Goal: Task Accomplishment & Management: Use online tool/utility

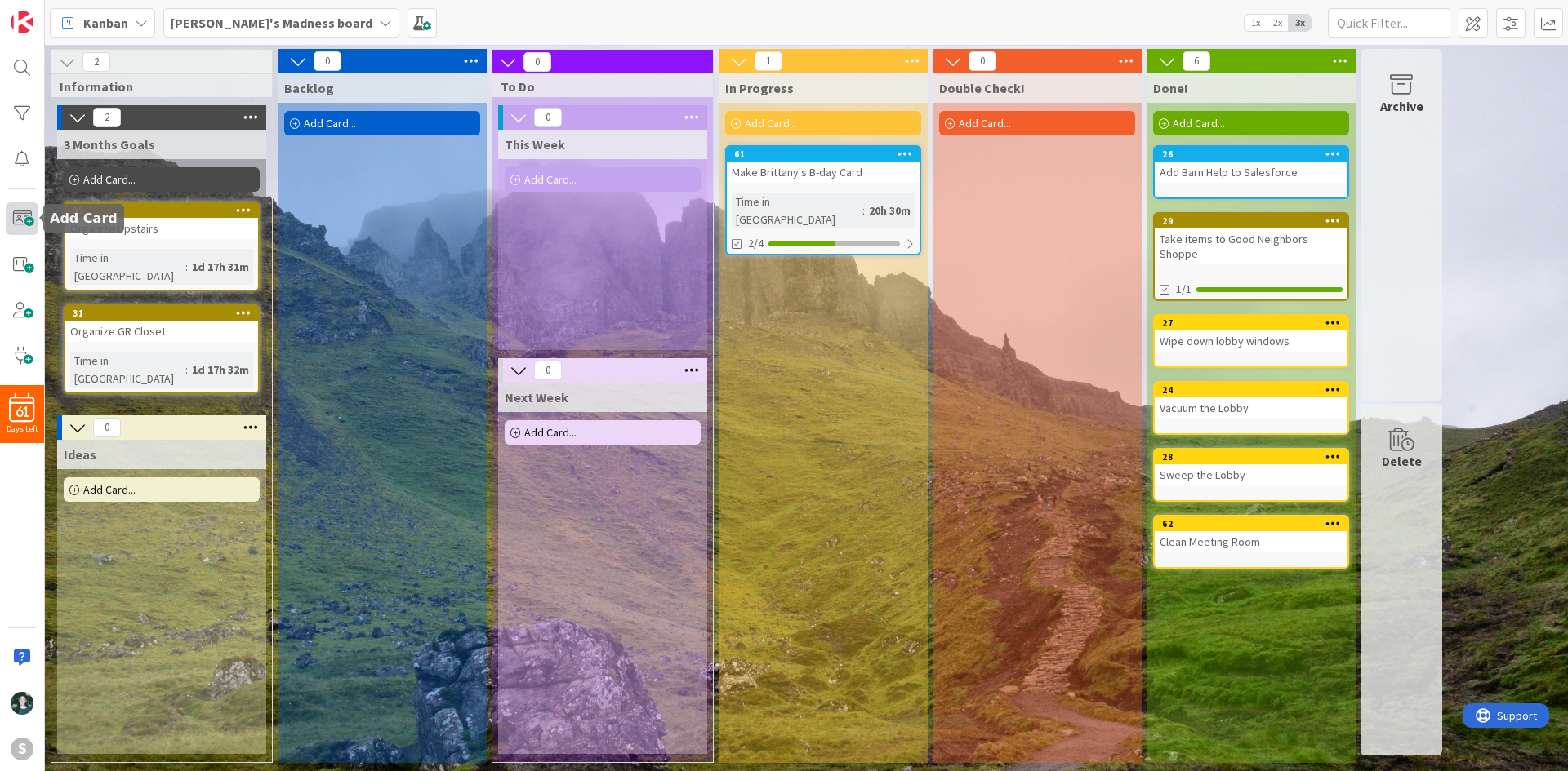
click at [24, 221] on span at bounding box center [21, 218] width 32 height 32
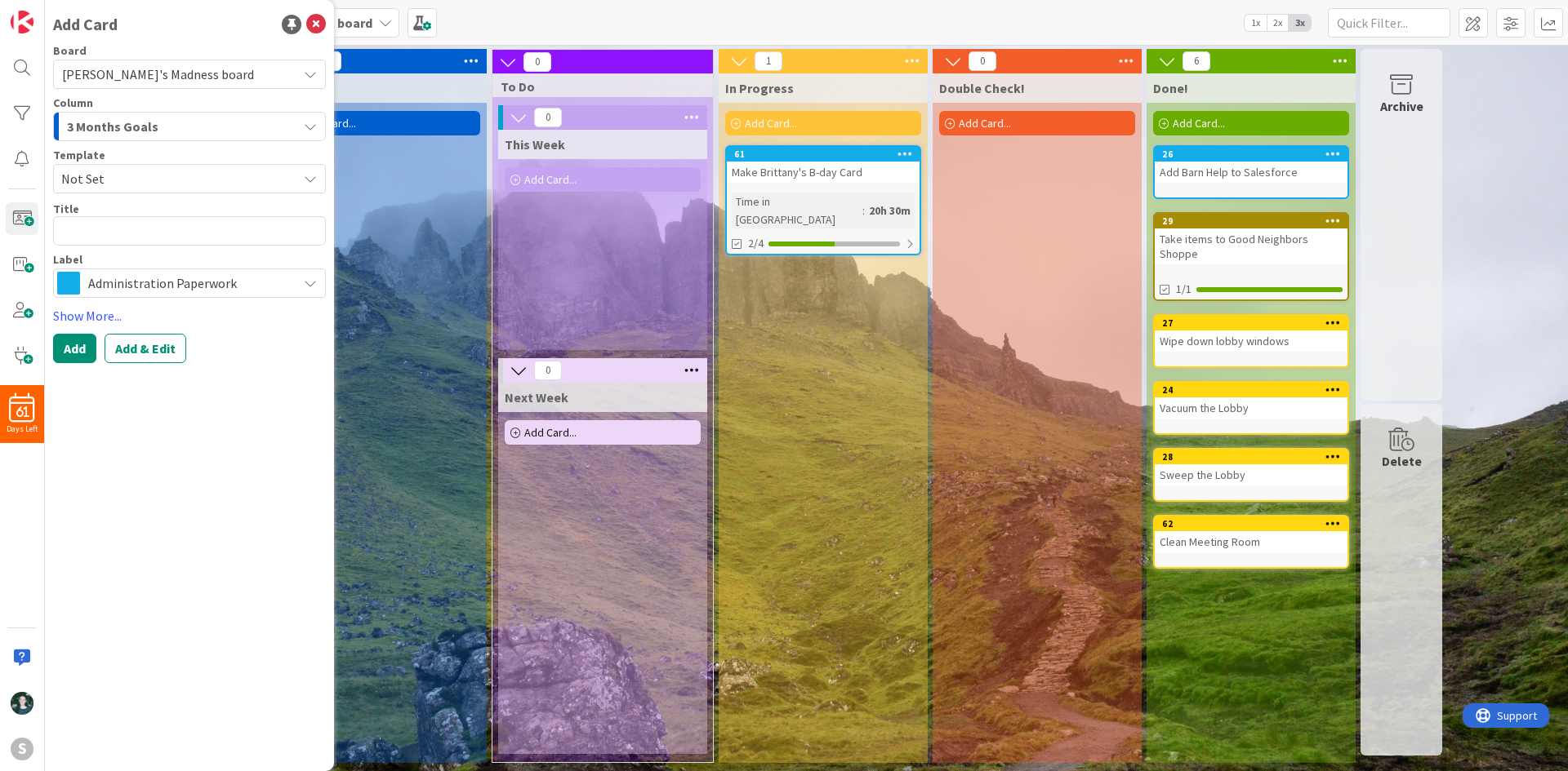
click at [187, 267] on div "Label Administration Paperwork" at bounding box center [189, 276] width 273 height 45
click at [188, 286] on span "Administration Paperwork" at bounding box center [188, 283] width 201 height 23
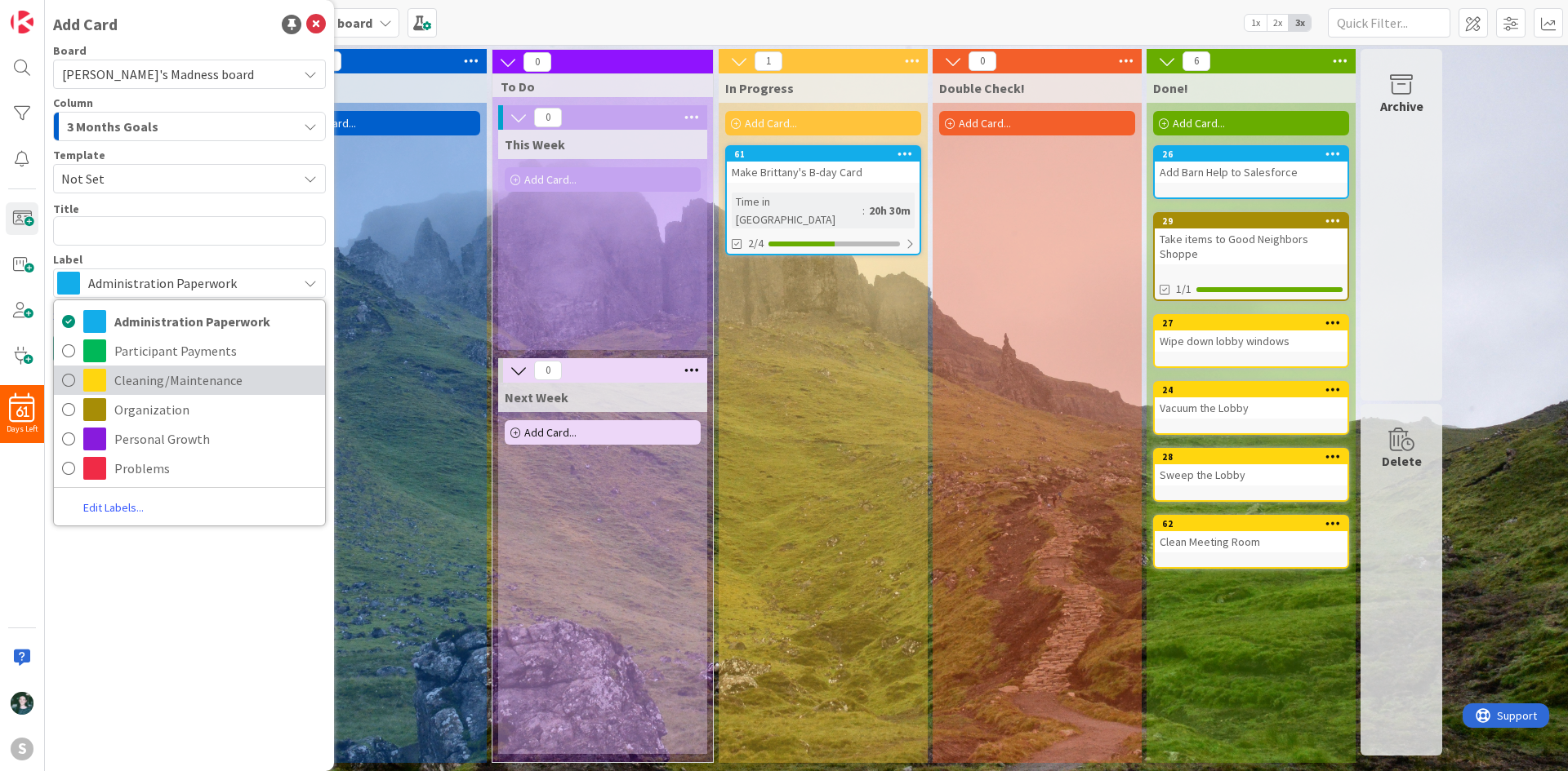
click at [201, 380] on span "Cleaning/Maintenance" at bounding box center [215, 380] width 202 height 24
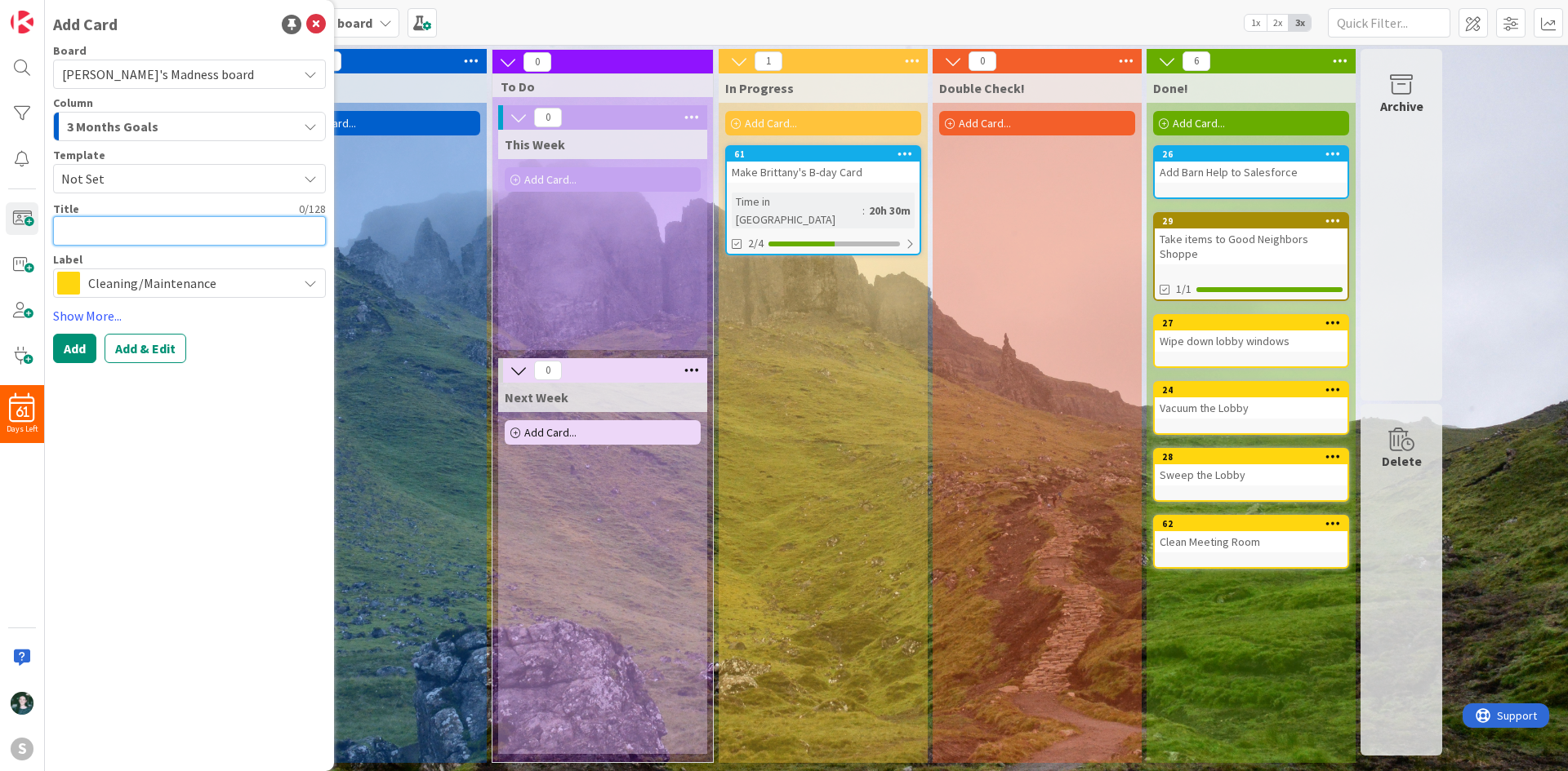
click at [152, 224] on textarea at bounding box center [189, 231] width 273 height 30
click at [114, 122] on span "3 Months Goals" at bounding box center [112, 126] width 92 height 21
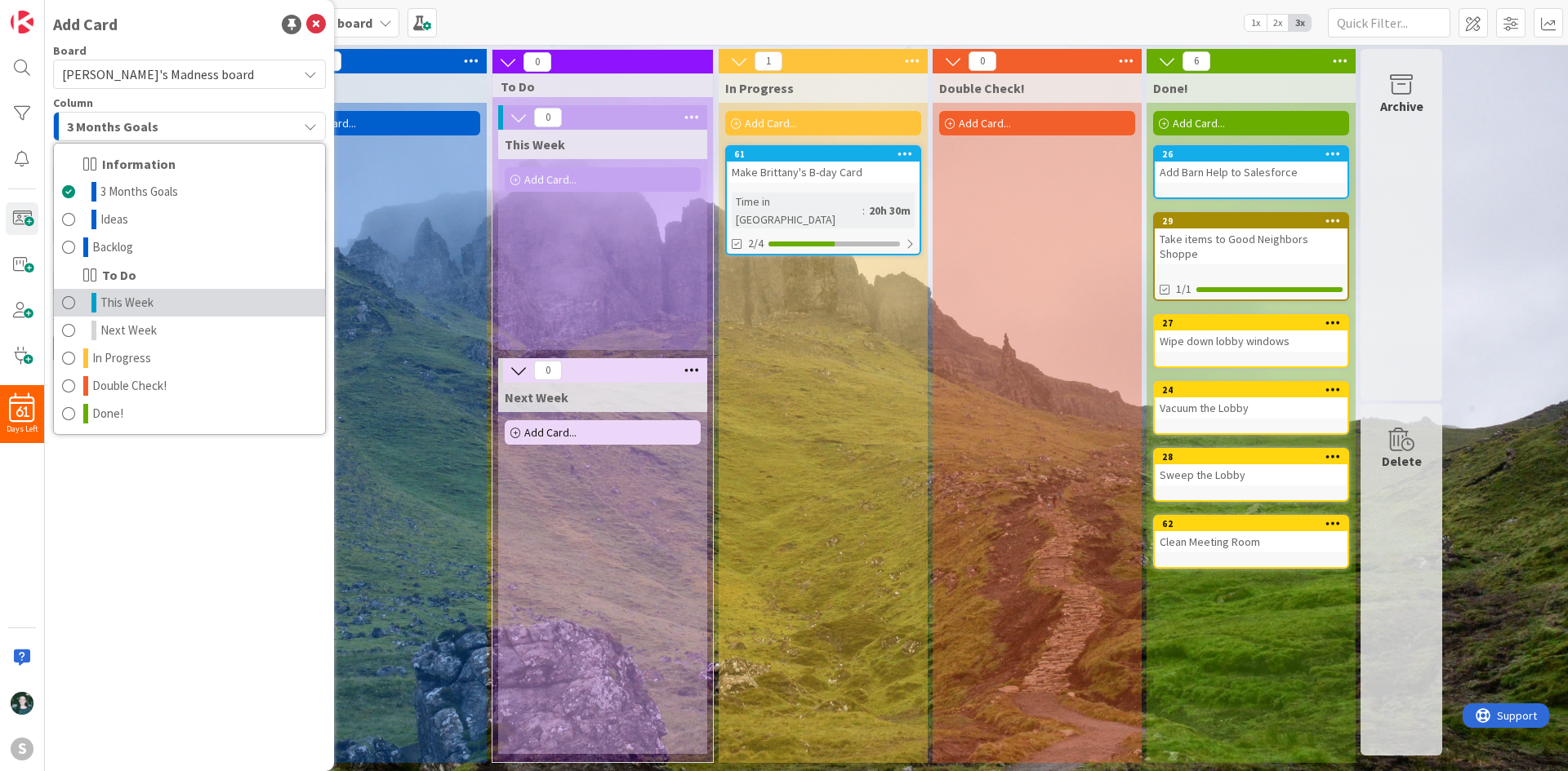
click at [154, 296] on link "This Week" at bounding box center [189, 302] width 271 height 28
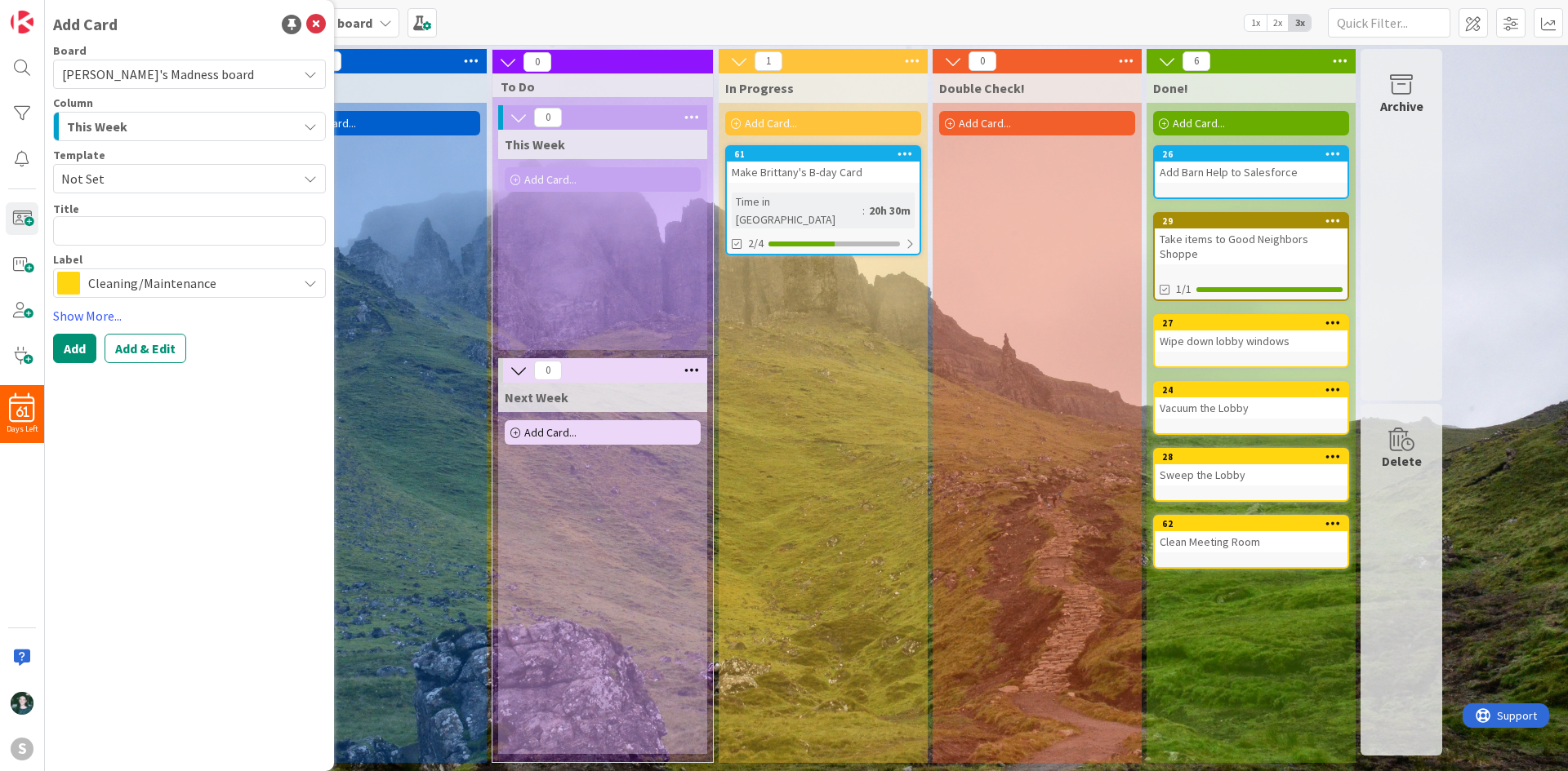
click at [125, 129] on span "This Week" at bounding box center [97, 126] width 60 height 21
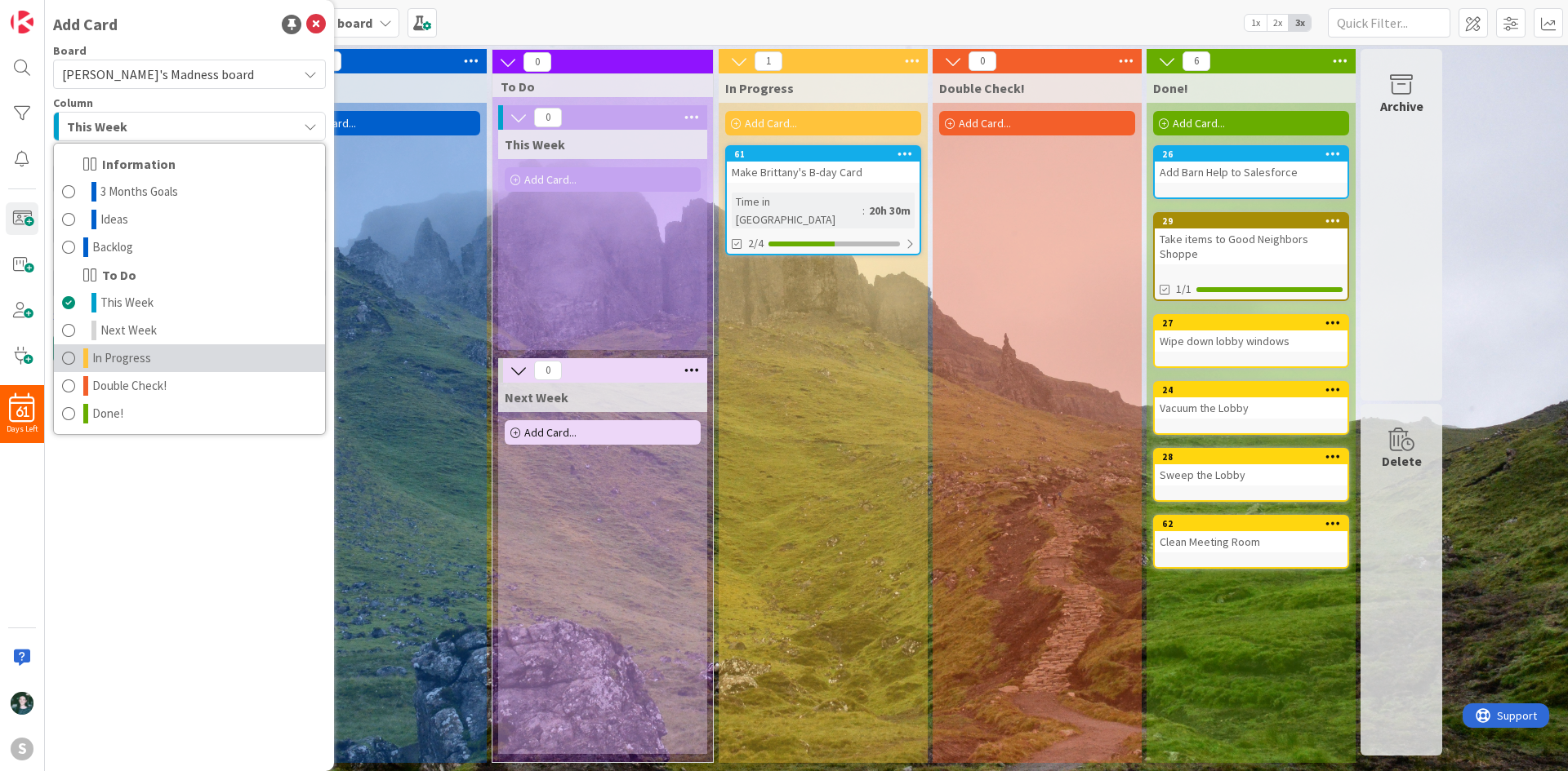
click at [149, 362] on link "In Progress" at bounding box center [189, 358] width 271 height 28
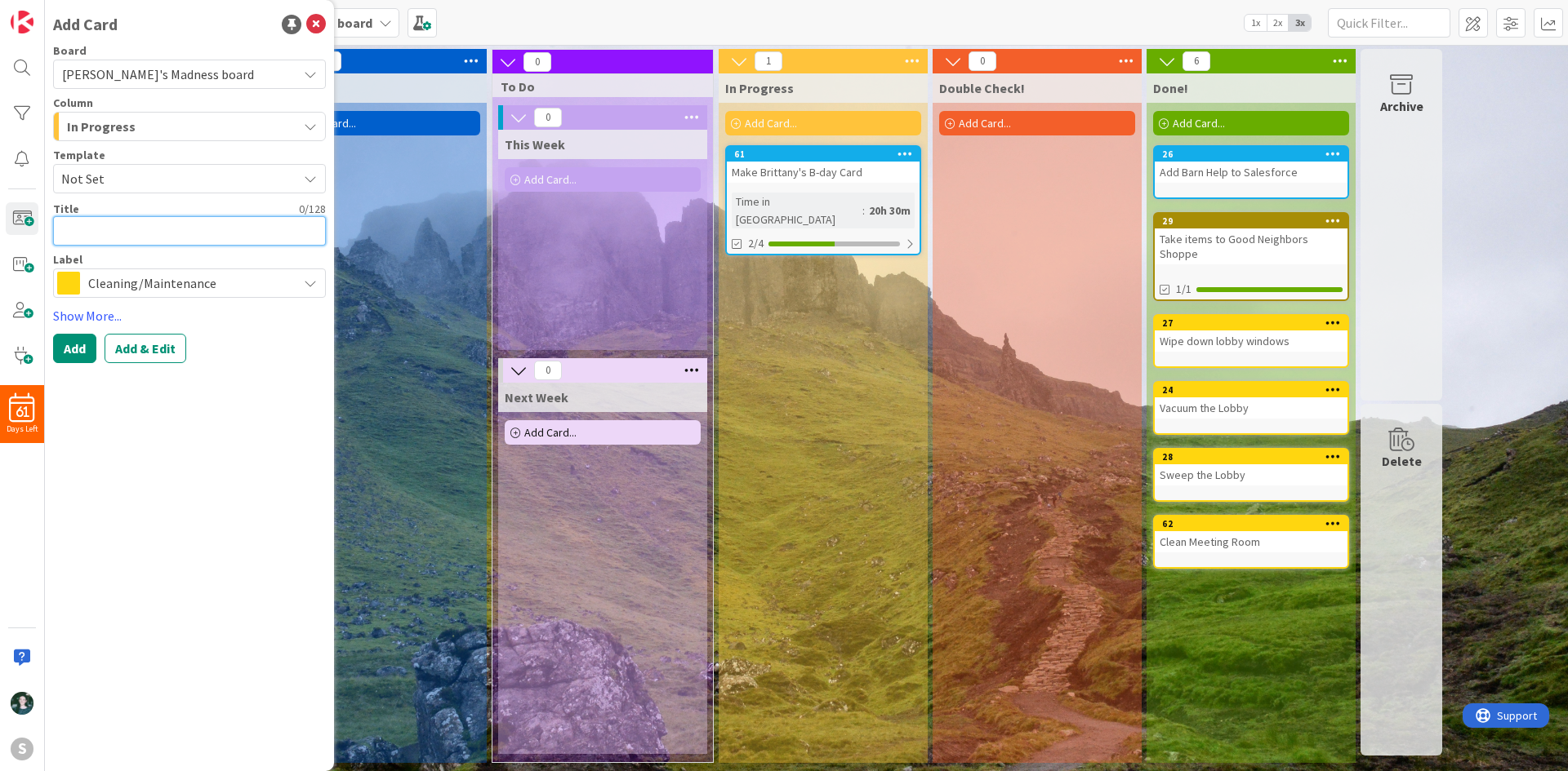
click at [139, 236] on textarea at bounding box center [189, 231] width 273 height 30
type textarea "x"
type textarea "C"
type textarea "x"
type textarea "Cl"
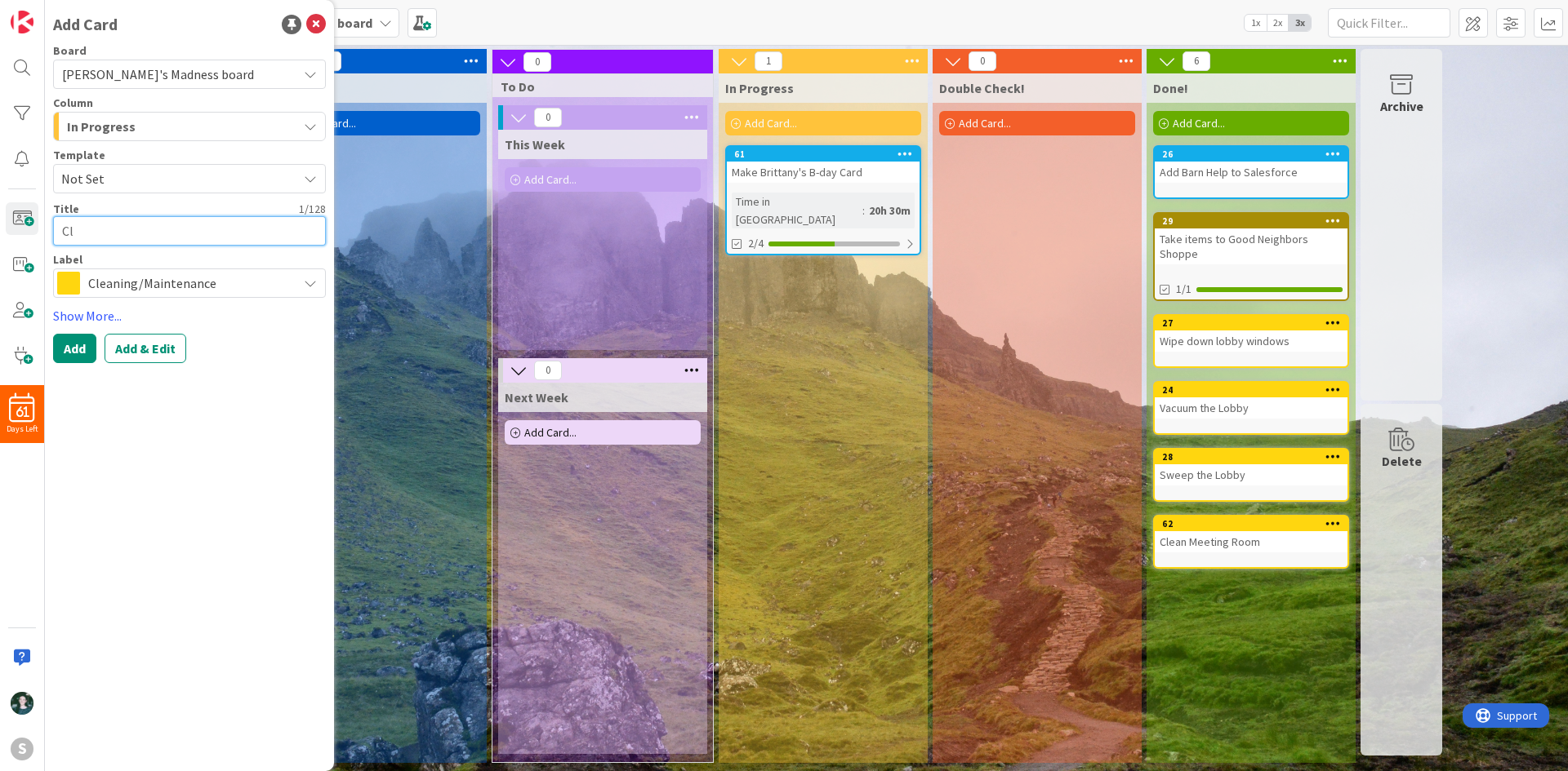
type textarea "x"
type textarea "Cle"
type textarea "x"
type textarea "Clea"
type textarea "x"
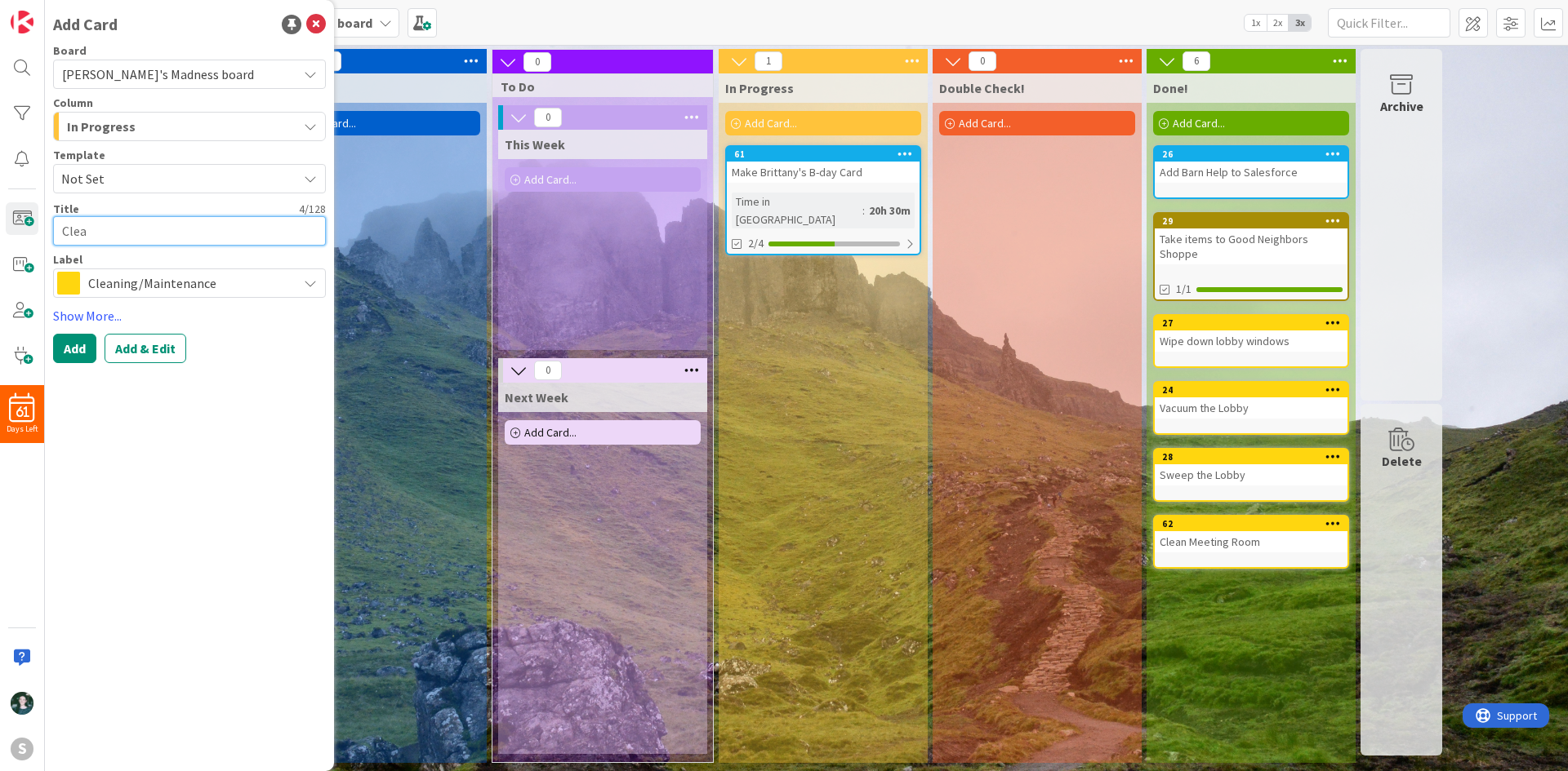
type textarea "Clean"
type textarea "x"
type textarea "Clean"
type textarea "x"
type textarea "Clean d"
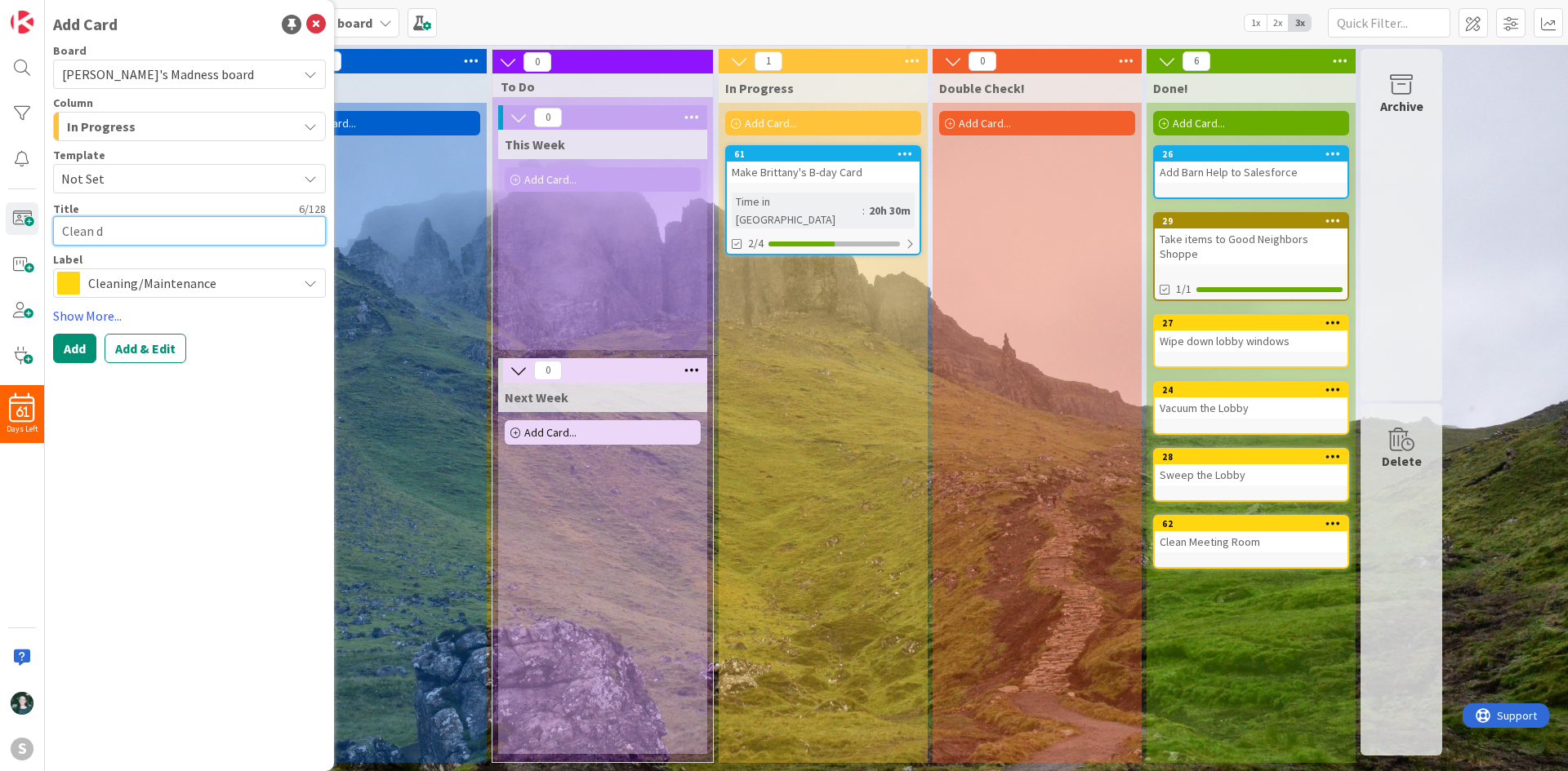
type textarea "x"
type textarea "Clean de"
type textarea "x"
type textarea "Clean des"
type textarea "x"
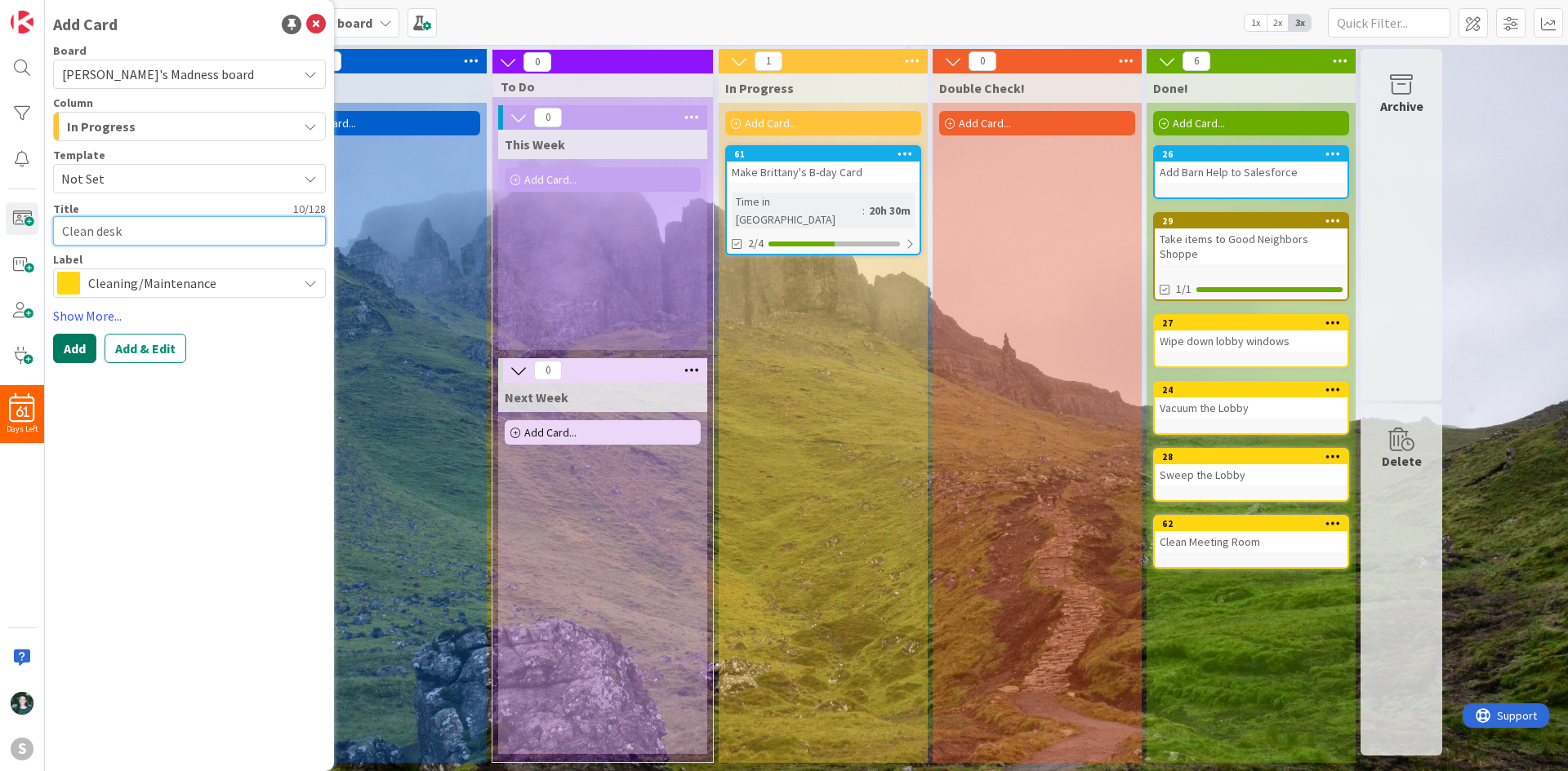
type textarea "Clean desk"
click at [71, 353] on button "Add" at bounding box center [74, 349] width 44 height 30
